Goal: Obtain resource: Download file/media

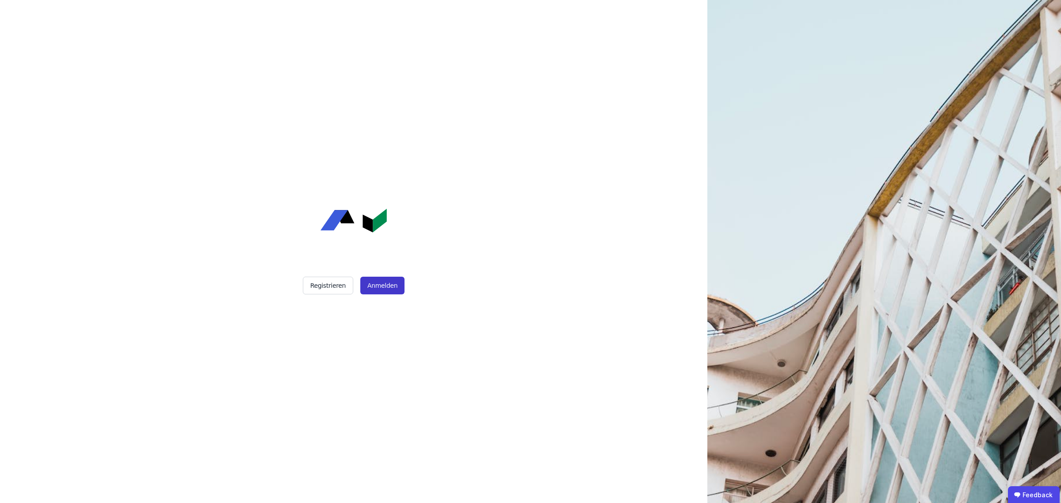
click at [387, 286] on button "Anmelden" at bounding box center [382, 286] width 44 height 18
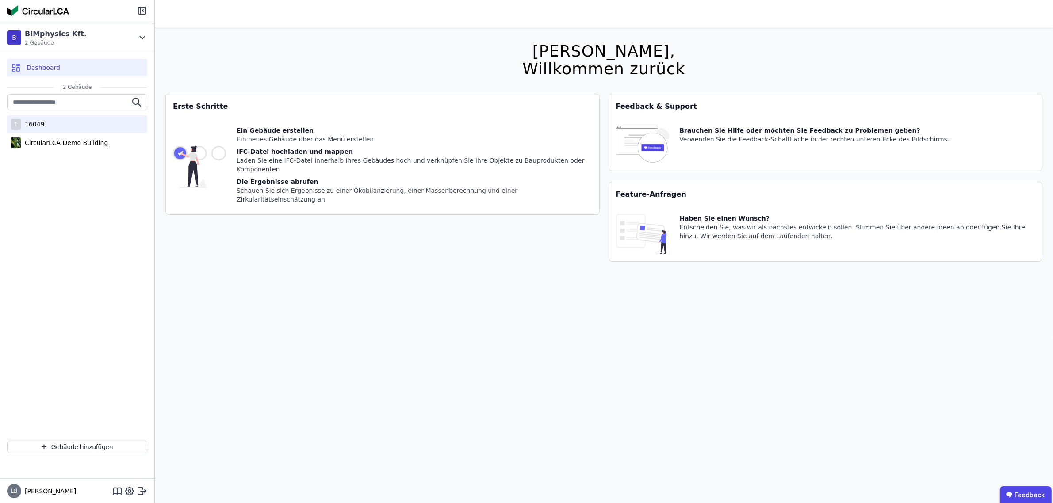
click at [34, 120] on div "16049" at bounding box center [32, 124] width 23 height 9
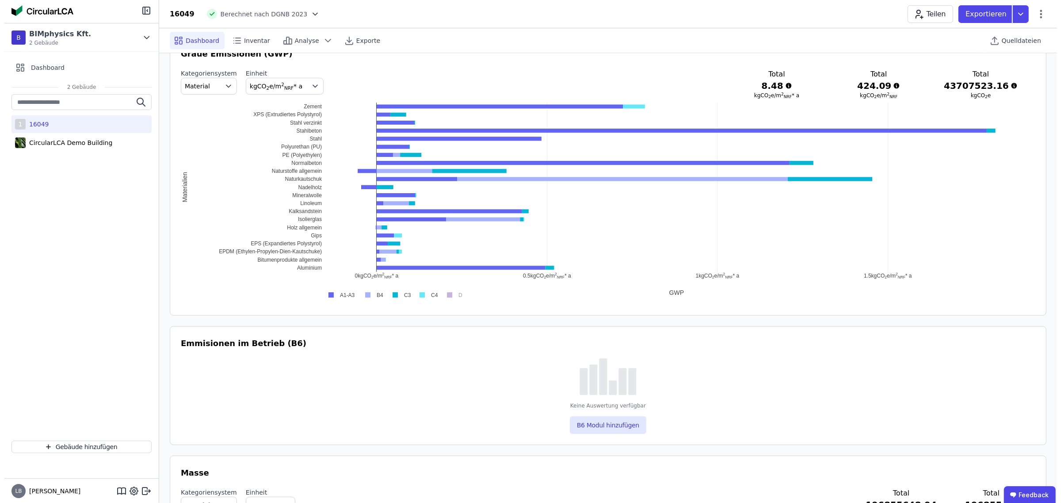
scroll to position [497, 0]
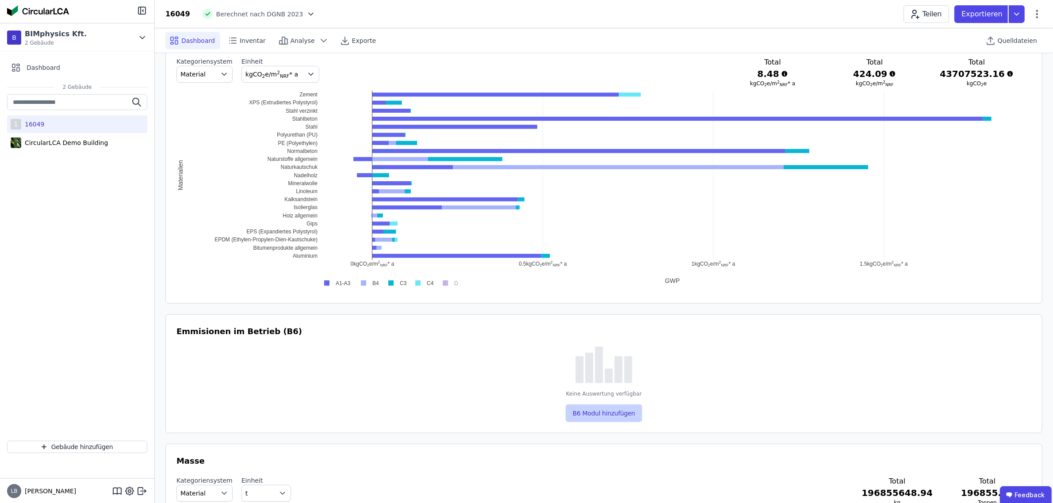
click at [600, 413] on button "B6 Modul hinzufügen" at bounding box center [604, 414] width 76 height 18
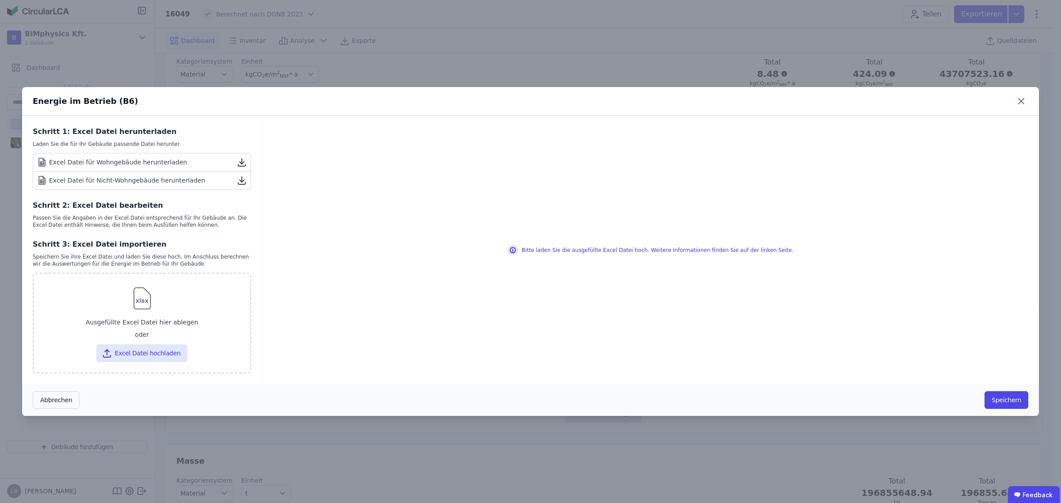
click at [243, 180] on icon at bounding box center [242, 180] width 11 height 11
